Goal: Check status: Check status

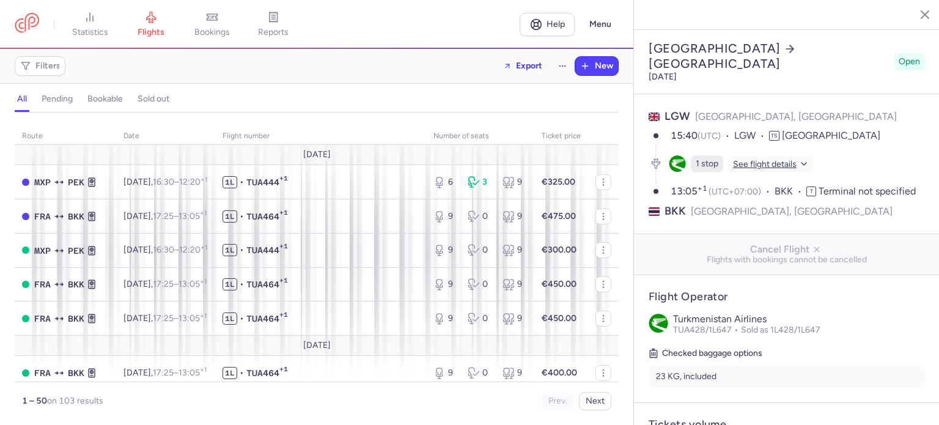
select select "days"
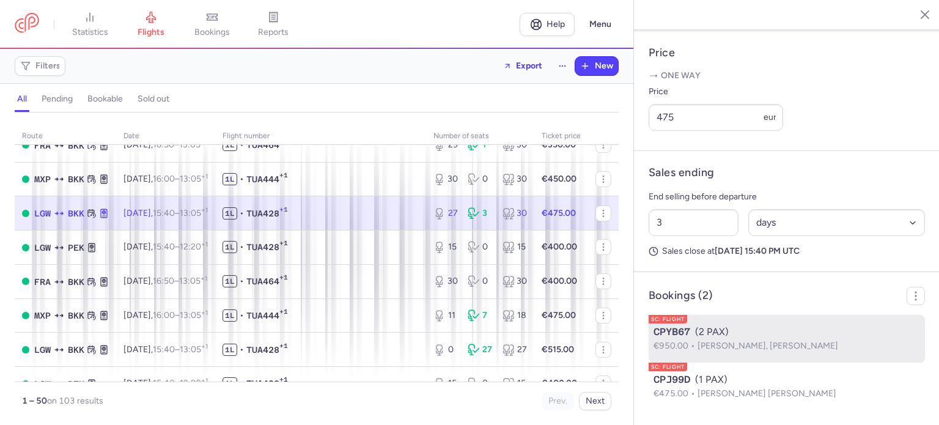
click at [751, 333] on div "CPYB67 (2 PAX)" at bounding box center [787, 332] width 267 height 15
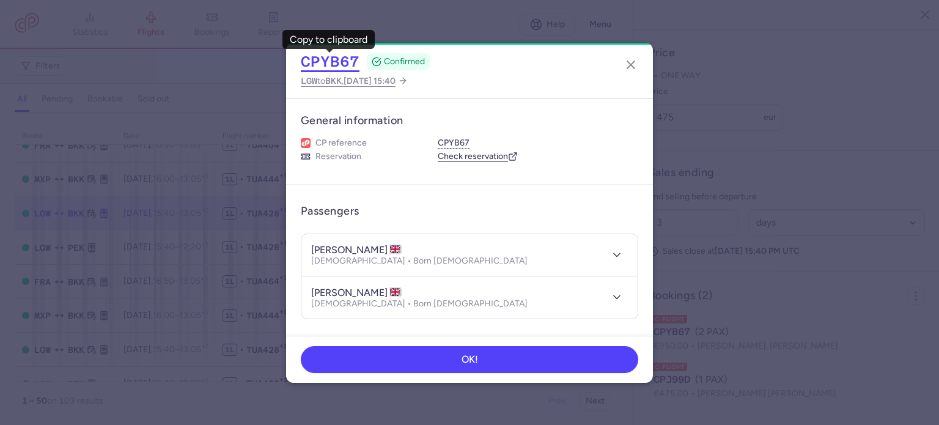
click at [342, 57] on button "CPYB67" at bounding box center [330, 62] width 59 height 18
click at [629, 64] on icon "button" at bounding box center [631, 64] width 15 height 15
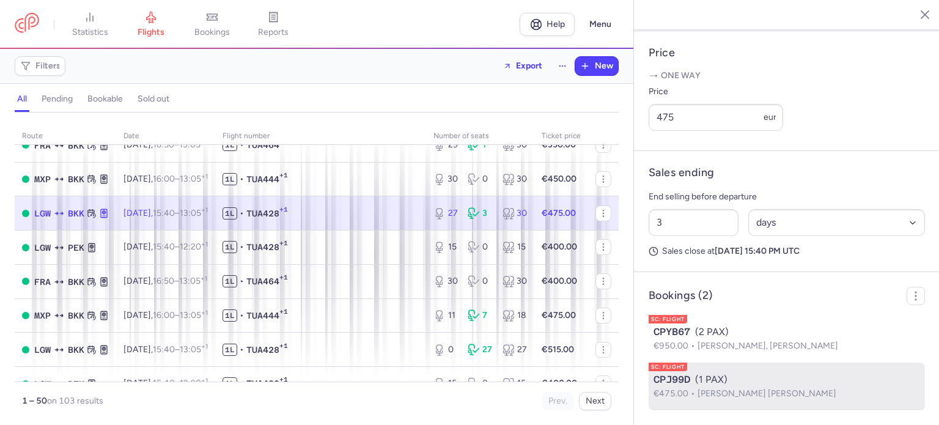
click at [689, 380] on span "CPJ99D" at bounding box center [672, 379] width 37 height 15
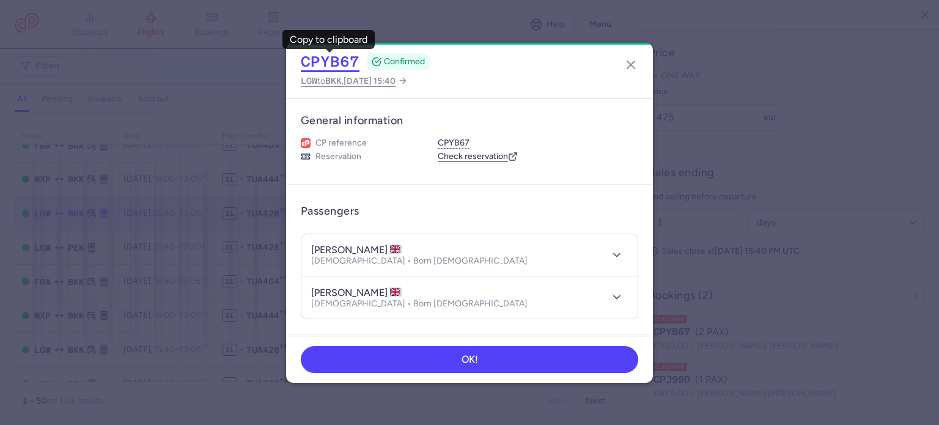
click at [344, 59] on button "CPYB67" at bounding box center [330, 62] width 59 height 18
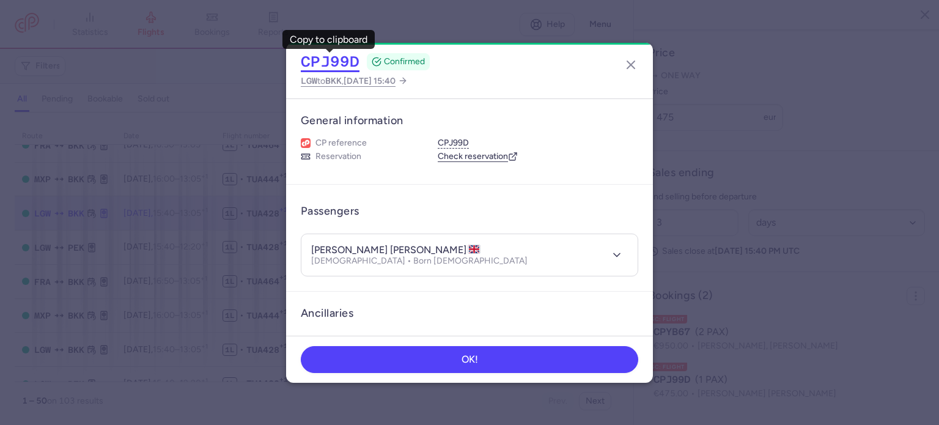
click at [338, 62] on button "CPJ99D" at bounding box center [330, 62] width 59 height 18
click at [631, 61] on icon "button" at bounding box center [631, 64] width 15 height 15
